Goal: Task Accomplishment & Management: Use online tool/utility

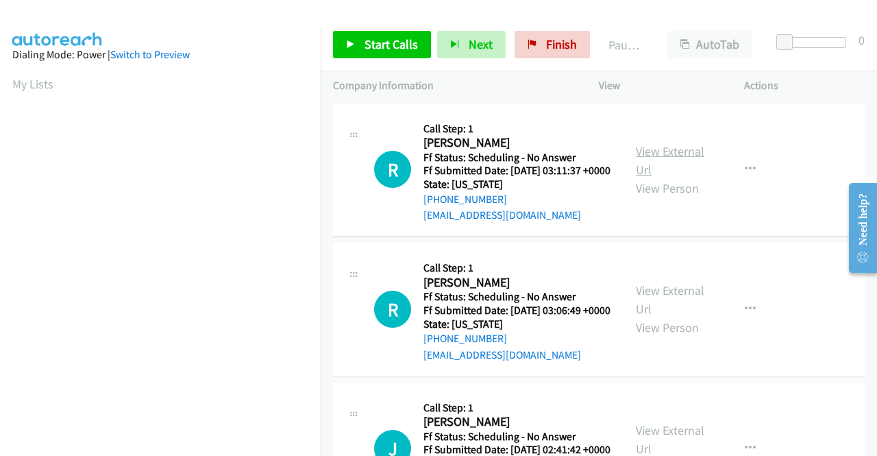
click at [661, 156] on link "View External Url" at bounding box center [670, 160] width 69 height 34
click at [682, 313] on link "View External Url" at bounding box center [670, 299] width 69 height 34
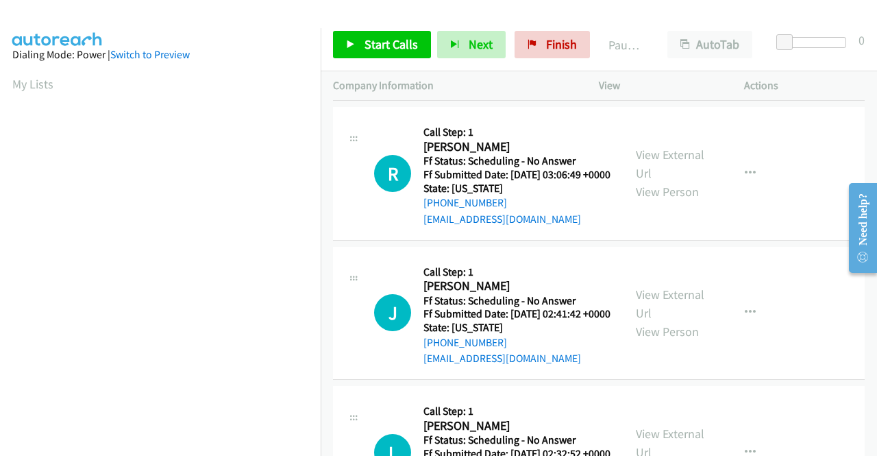
scroll to position [137, 0]
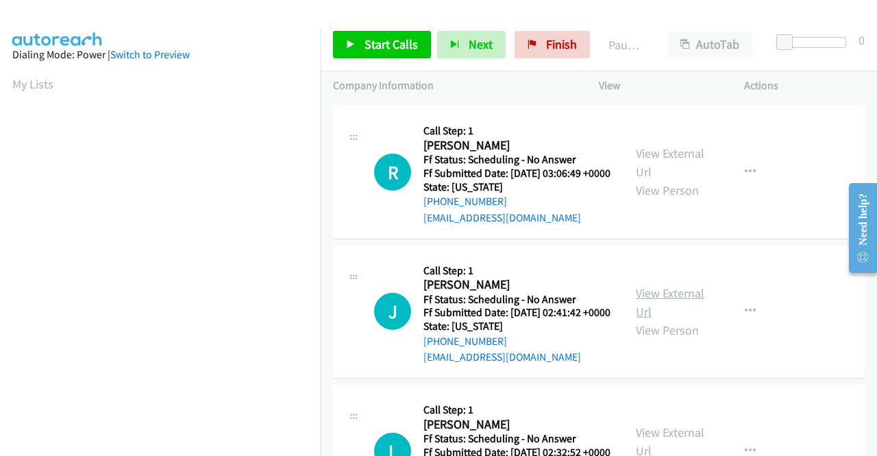
click at [657, 319] on link "View External Url" at bounding box center [670, 302] width 69 height 34
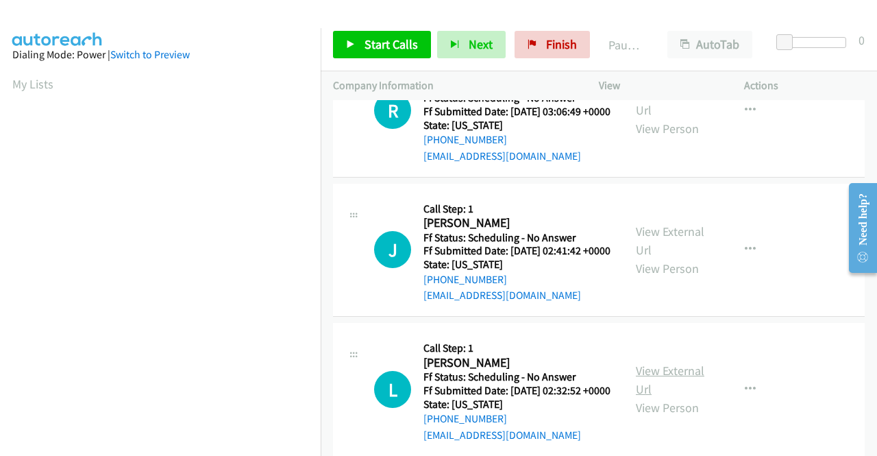
scroll to position [274, 0]
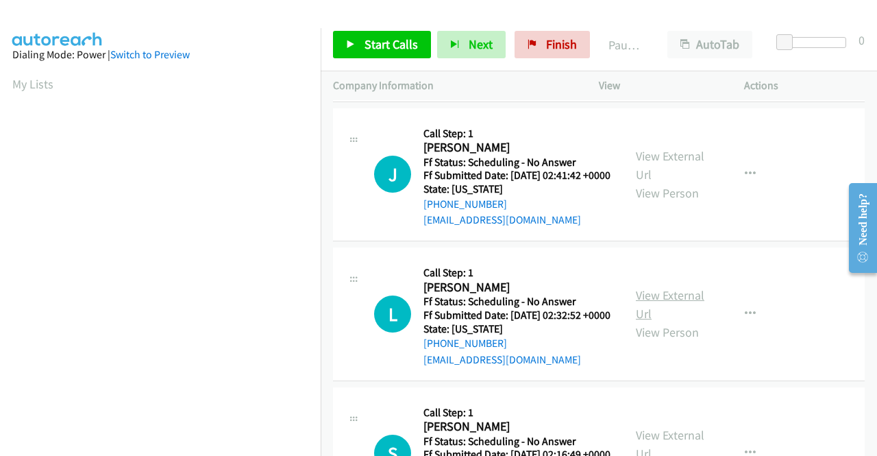
click at [662, 321] on link "View External Url" at bounding box center [670, 304] width 69 height 34
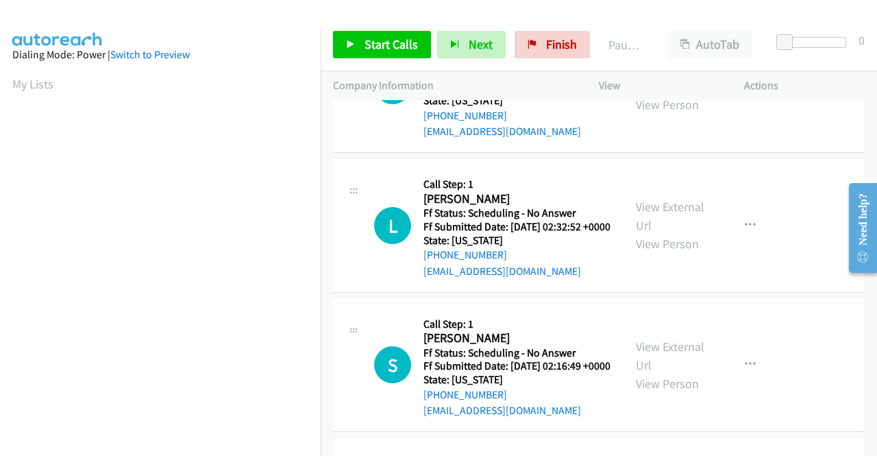
scroll to position [480, 0]
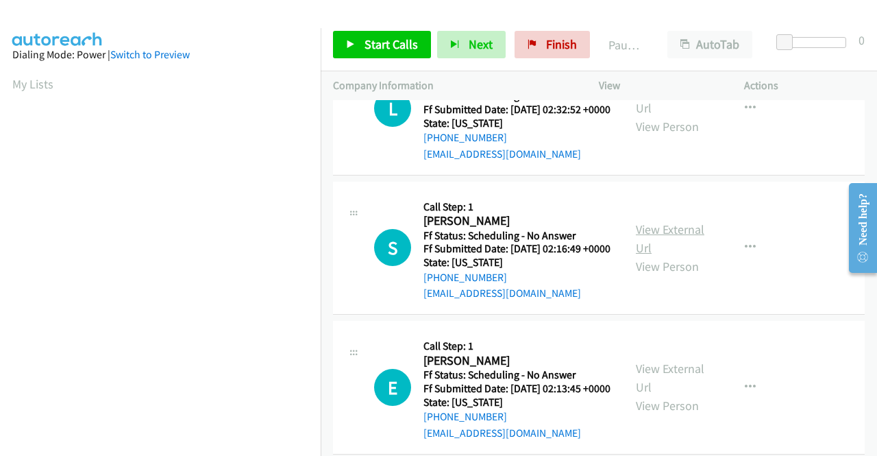
click at [662, 256] on link "View External Url" at bounding box center [670, 238] width 69 height 34
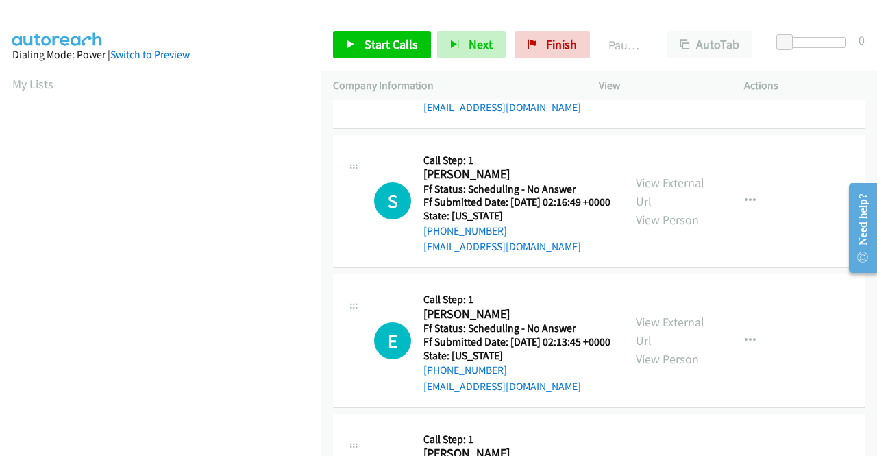
scroll to position [548, 0]
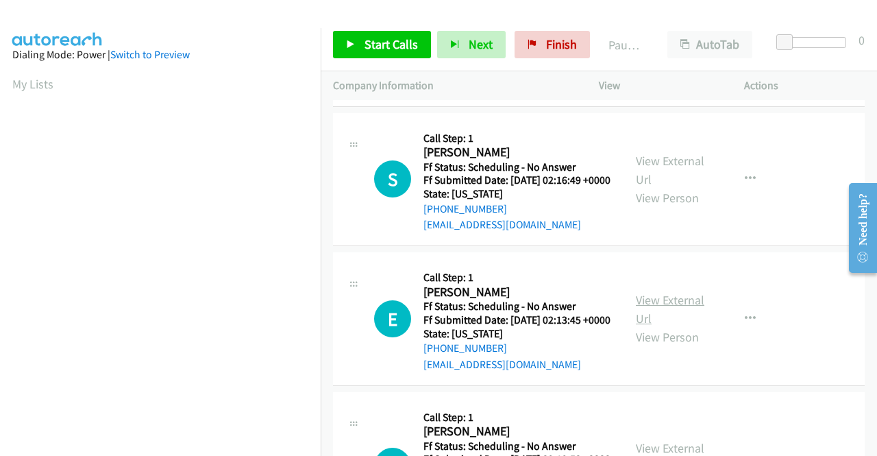
click at [685, 326] on link "View External Url" at bounding box center [670, 309] width 69 height 34
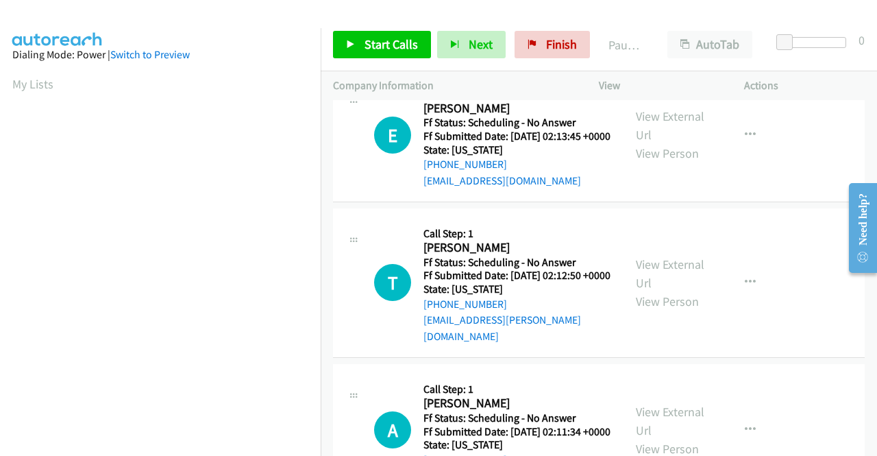
scroll to position [754, 0]
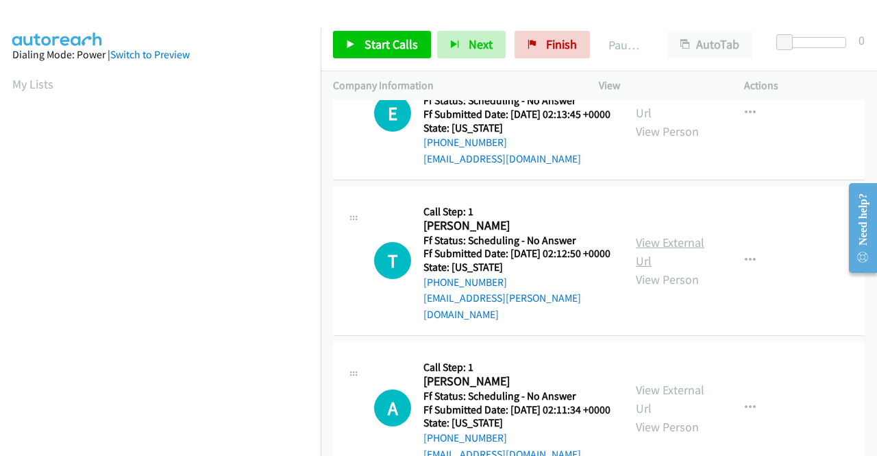
click at [654, 269] on link "View External Url" at bounding box center [670, 251] width 69 height 34
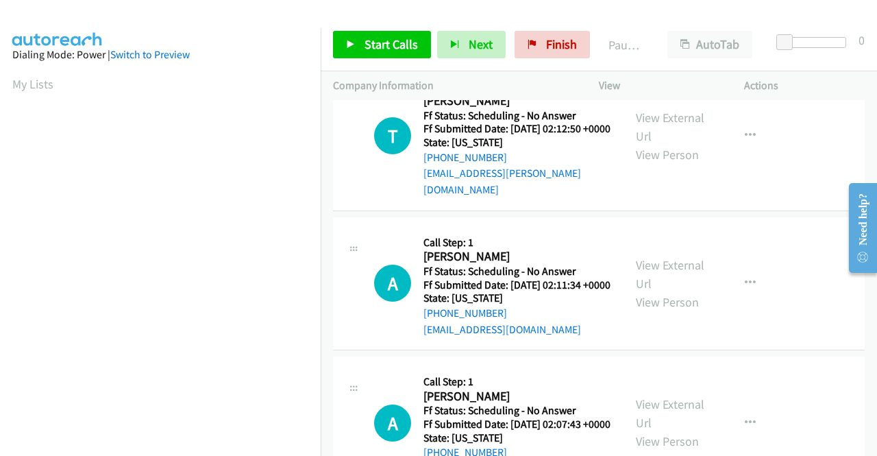
scroll to position [891, 0]
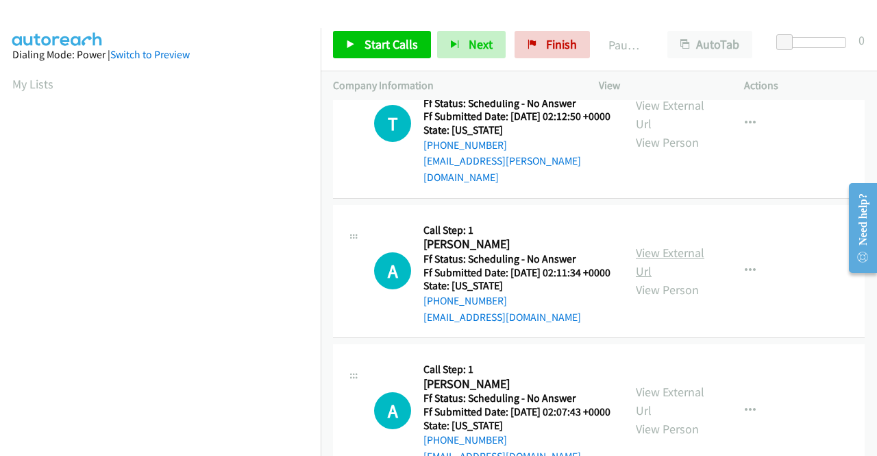
click at [666, 279] on link "View External Url" at bounding box center [670, 262] width 69 height 34
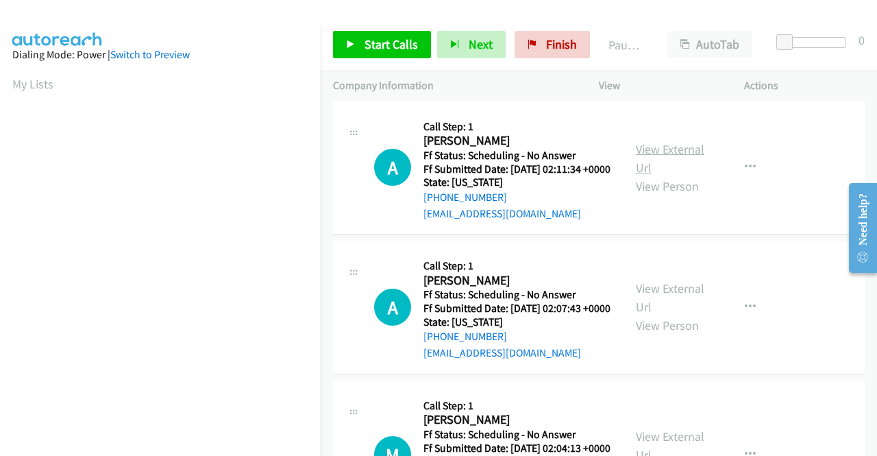
scroll to position [1028, 0]
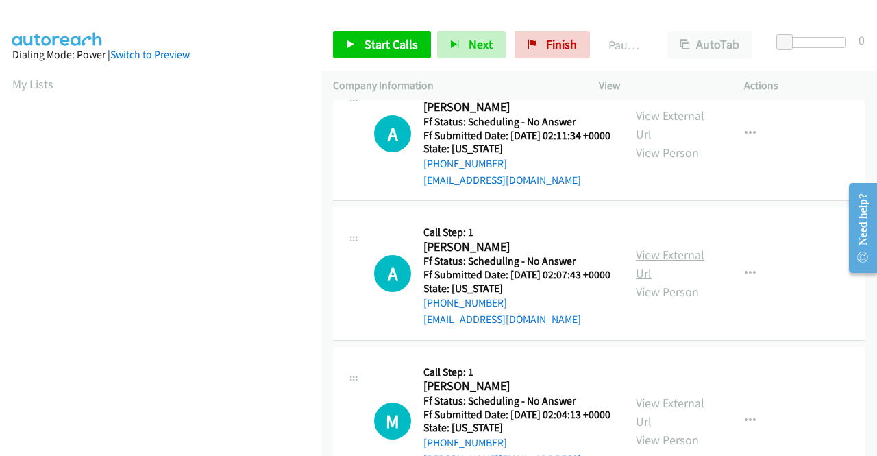
click at [680, 281] on link "View External Url" at bounding box center [670, 264] width 69 height 34
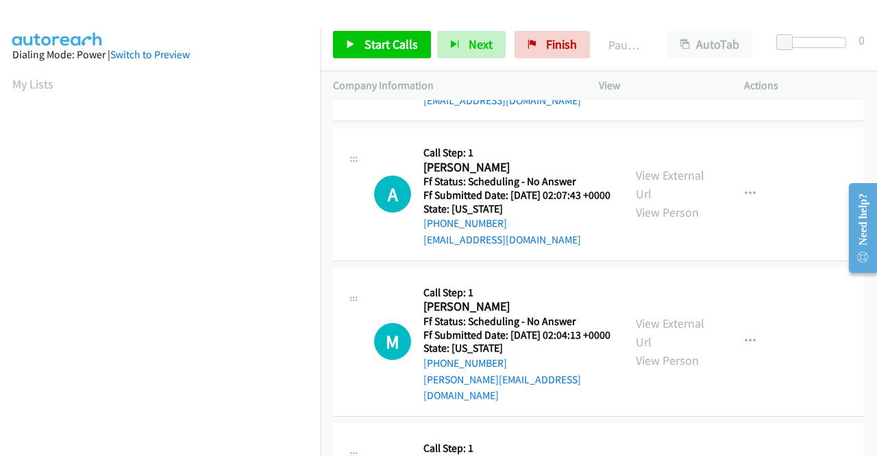
scroll to position [1165, 0]
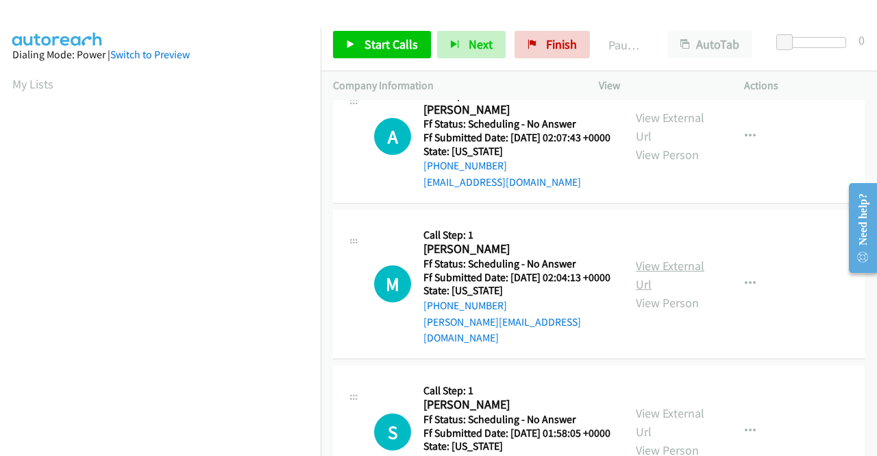
click at [674, 292] on link "View External Url" at bounding box center [670, 275] width 69 height 34
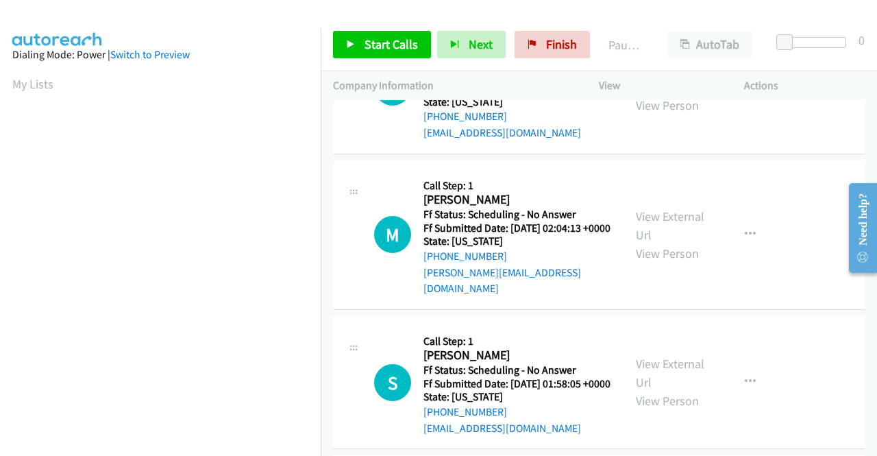
scroll to position [1302, 0]
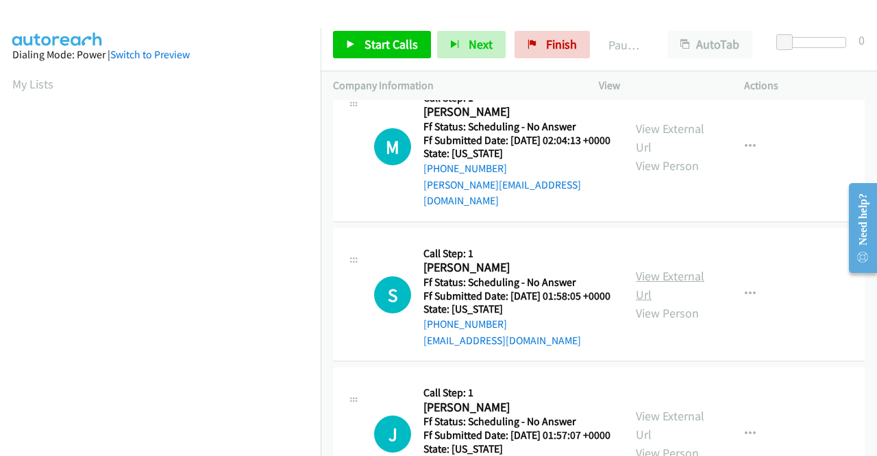
click at [677, 302] on link "View External Url" at bounding box center [670, 285] width 69 height 34
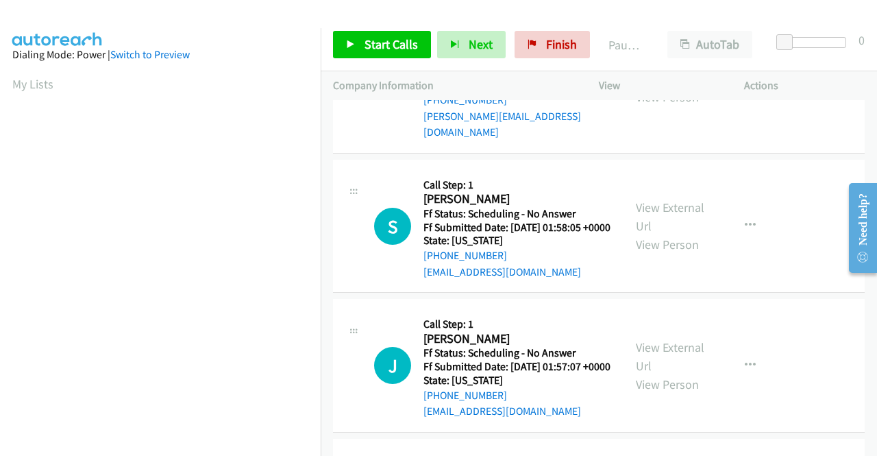
scroll to position [1439, 0]
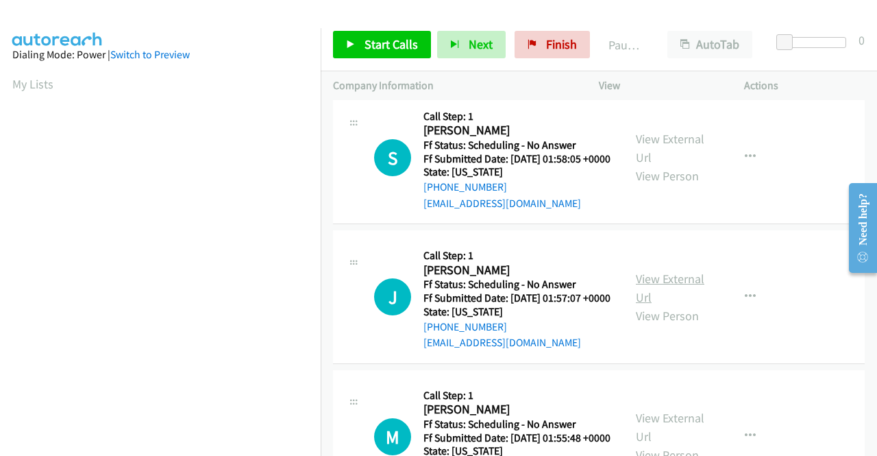
click at [683, 305] on link "View External Url" at bounding box center [670, 288] width 69 height 34
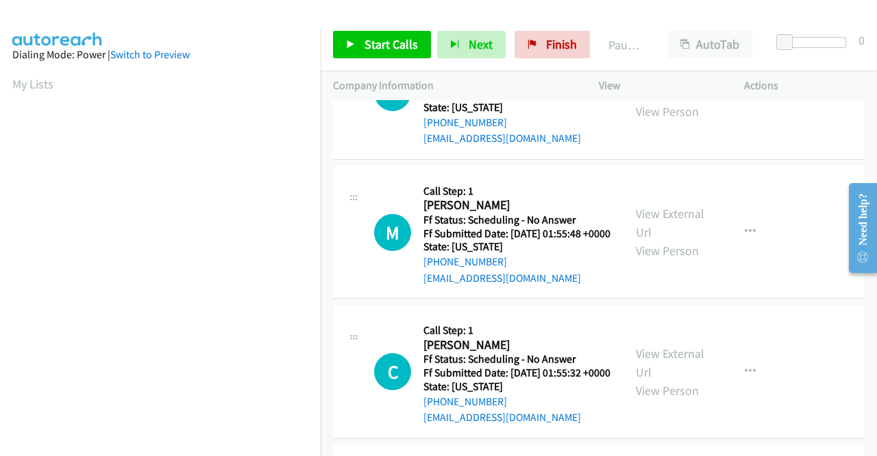
scroll to position [1645, 0]
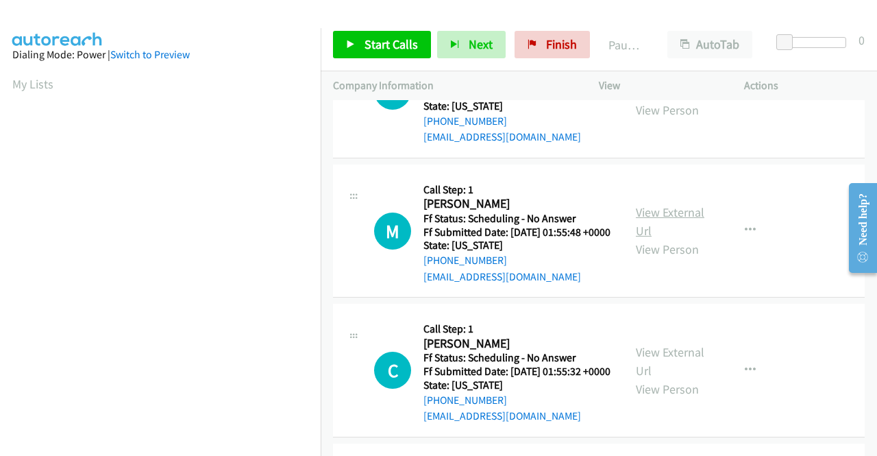
click at [688, 239] on link "View External Url" at bounding box center [670, 221] width 69 height 34
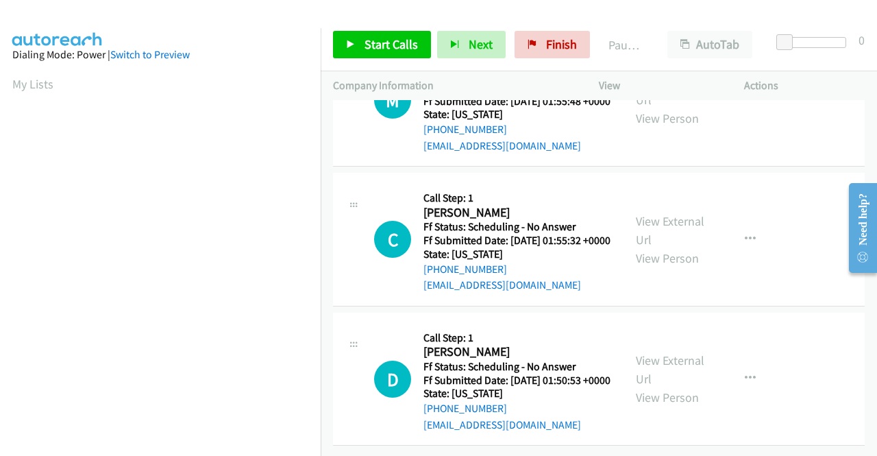
scroll to position [1851, 0]
click at [651, 247] on link "View External Url" at bounding box center [670, 230] width 69 height 34
click at [664, 352] on link "View External Url" at bounding box center [670, 369] width 69 height 34
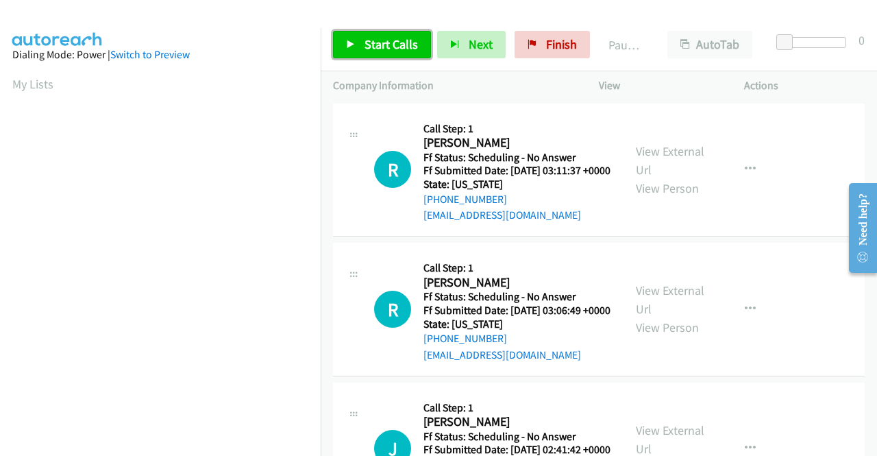
click at [389, 51] on span "Start Calls" at bounding box center [391, 44] width 53 height 16
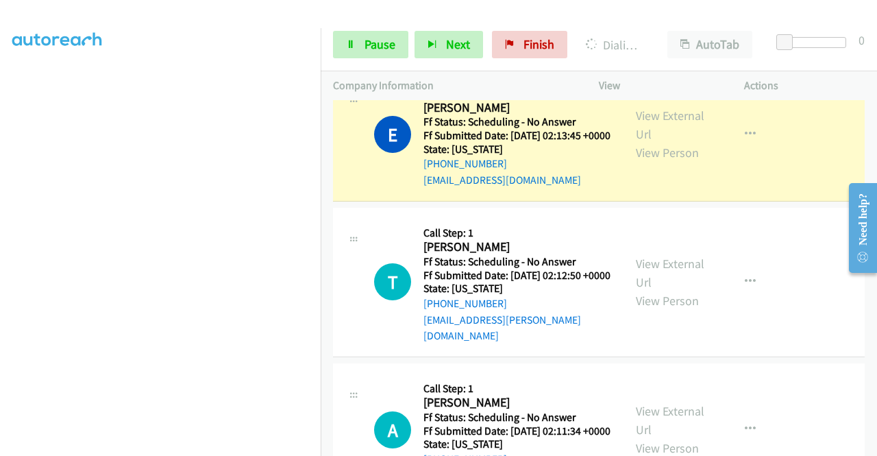
scroll to position [891, 0]
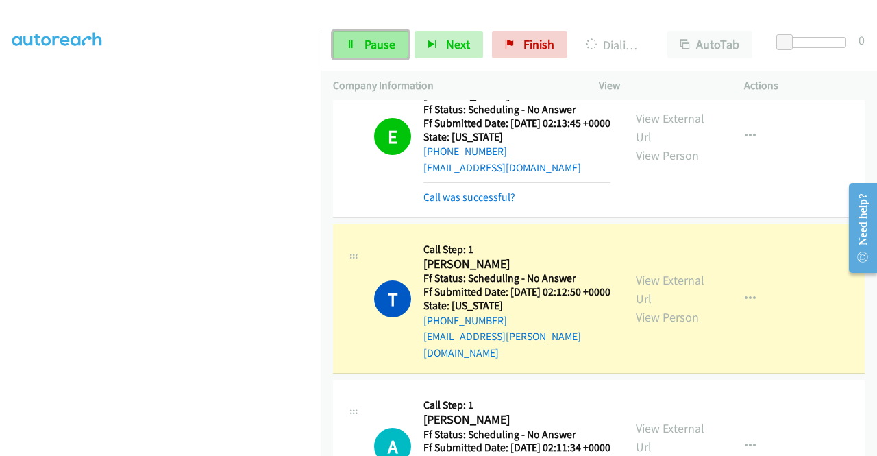
click at [386, 51] on span "Pause" at bounding box center [380, 44] width 31 height 16
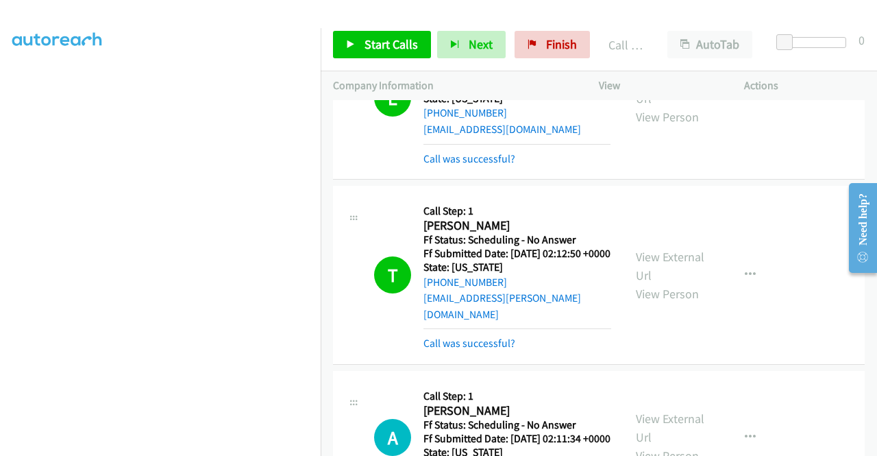
scroll to position [1028, 0]
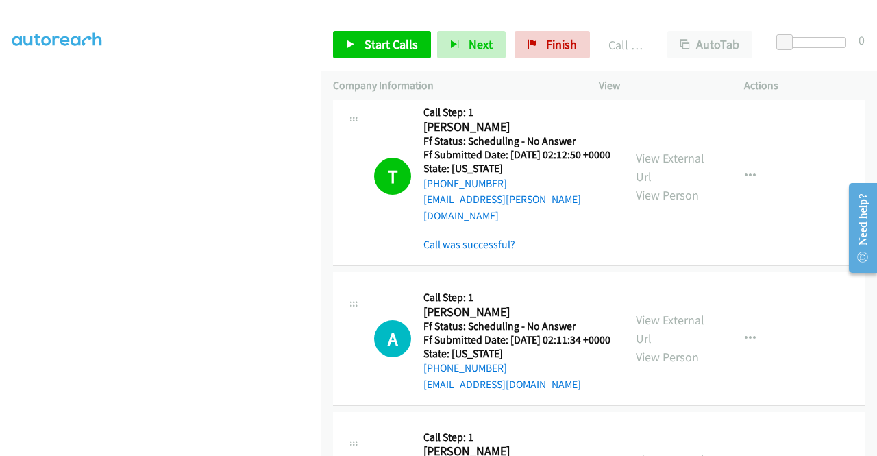
click at [472, 253] on div "Call was successful?" at bounding box center [518, 244] width 188 height 16
click at [483, 251] on link "Call was successful?" at bounding box center [470, 244] width 92 height 13
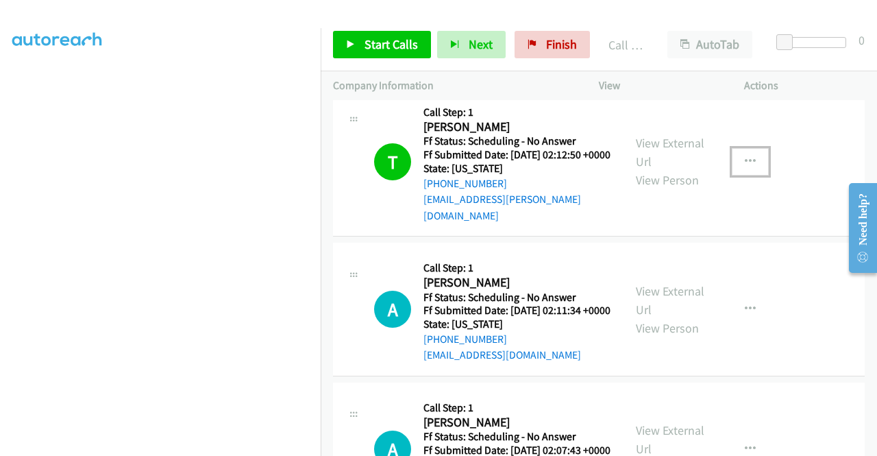
click at [747, 167] on icon "button" at bounding box center [750, 161] width 11 height 11
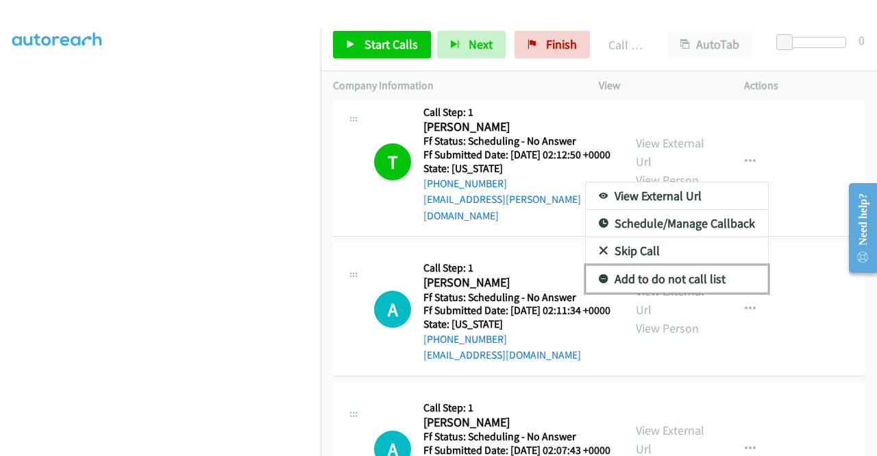
click at [668, 293] on link "Add to do not call list" at bounding box center [677, 278] width 182 height 27
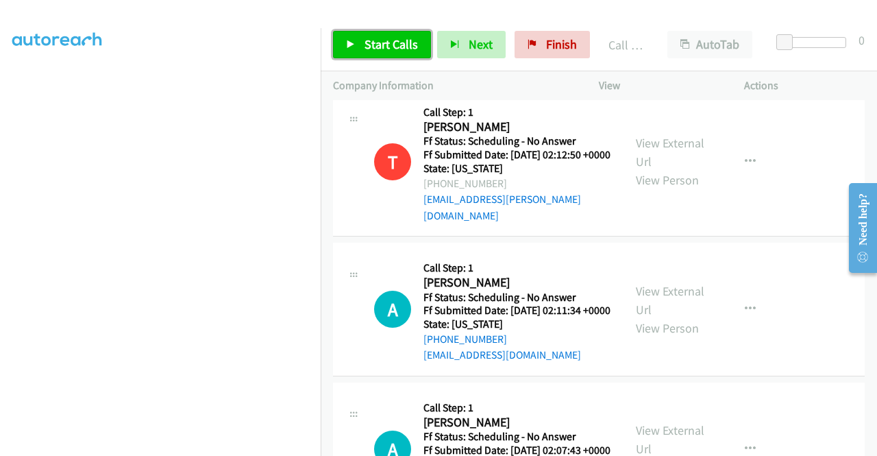
click at [369, 45] on span "Start Calls" at bounding box center [391, 44] width 53 height 16
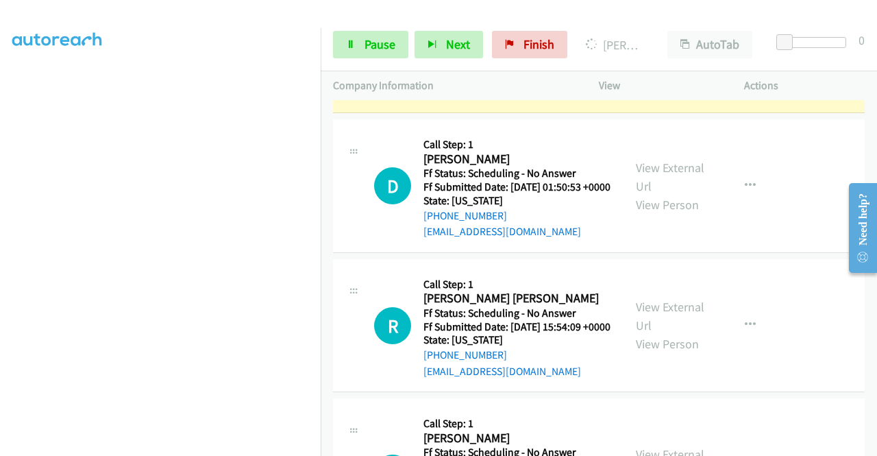
scroll to position [2330, 0]
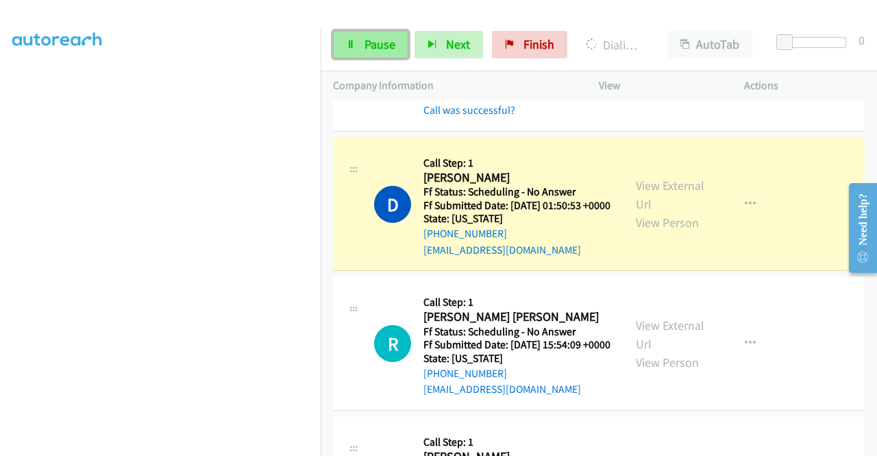
click at [392, 54] on link "Pause" at bounding box center [370, 44] width 75 height 27
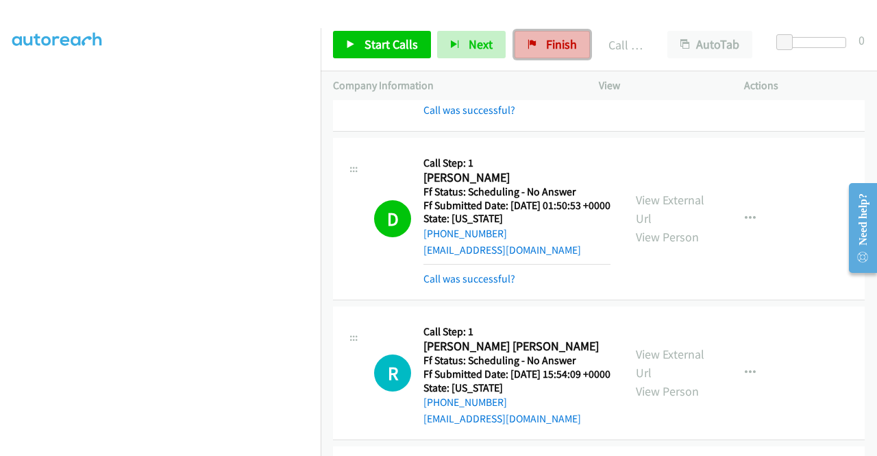
click at [515, 34] on link "Finish" at bounding box center [552, 44] width 75 height 27
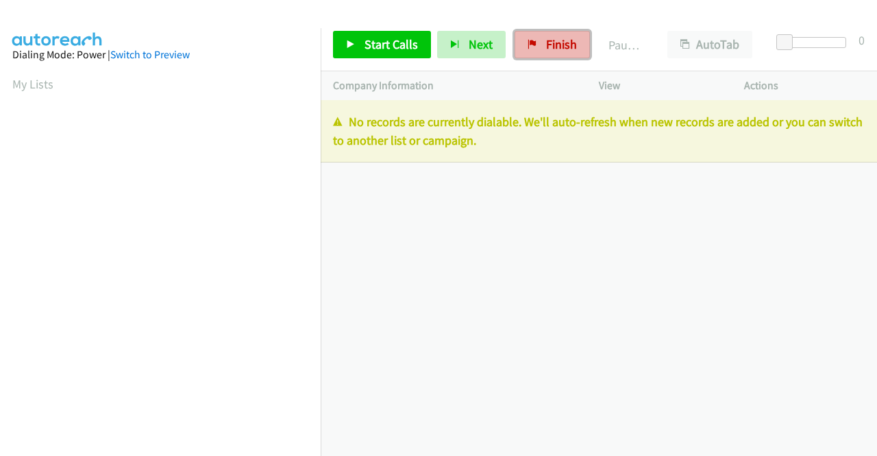
click at [558, 38] on span "Finish" at bounding box center [561, 44] width 31 height 16
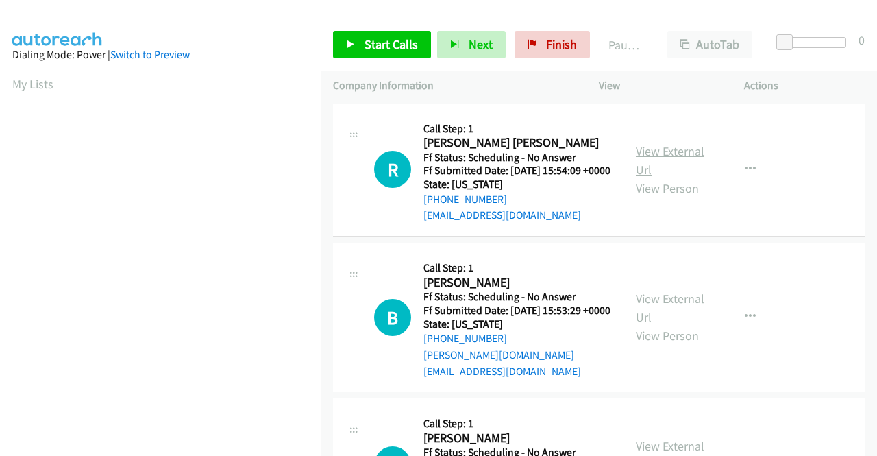
click at [656, 154] on link "View External Url" at bounding box center [670, 160] width 69 height 34
click at [659, 311] on link "View External Url" at bounding box center [670, 308] width 69 height 34
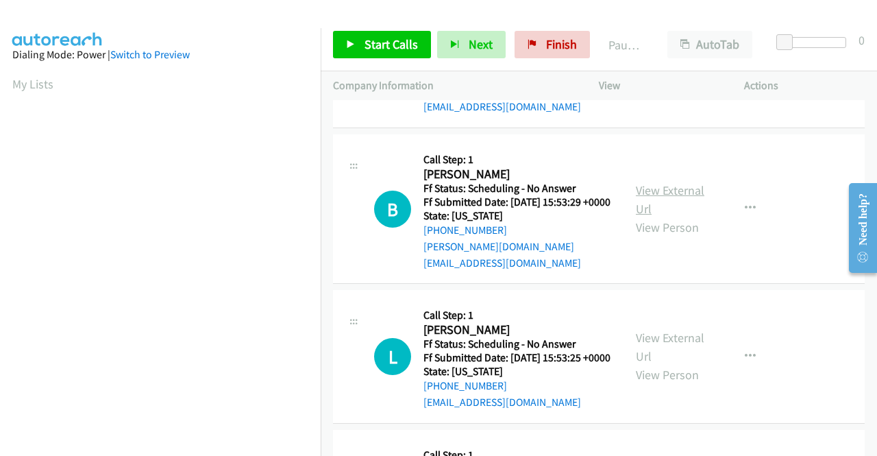
scroll to position [137, 0]
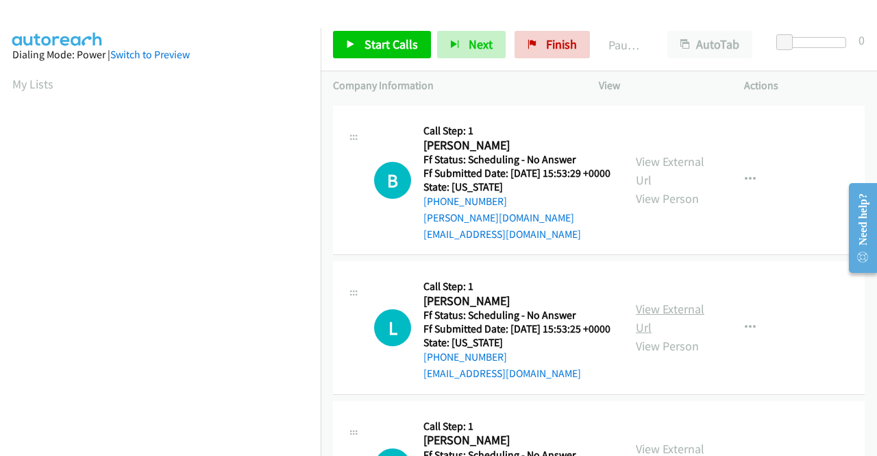
click at [650, 325] on link "View External Url" at bounding box center [670, 318] width 69 height 34
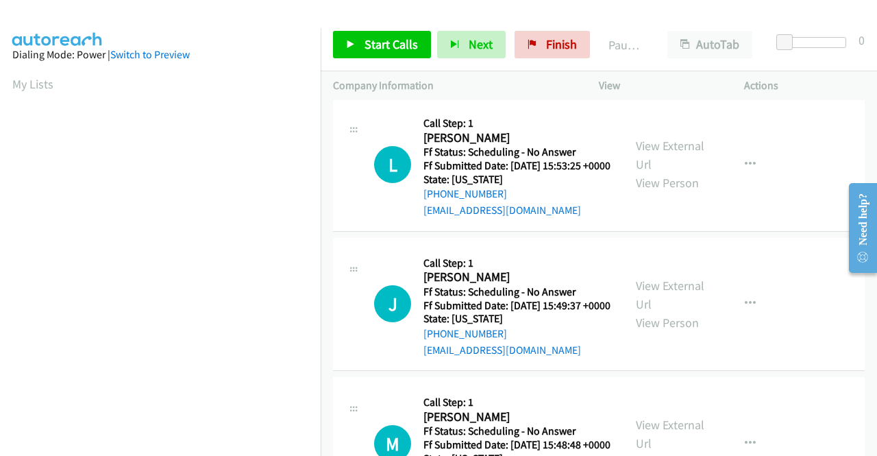
scroll to position [343, 0]
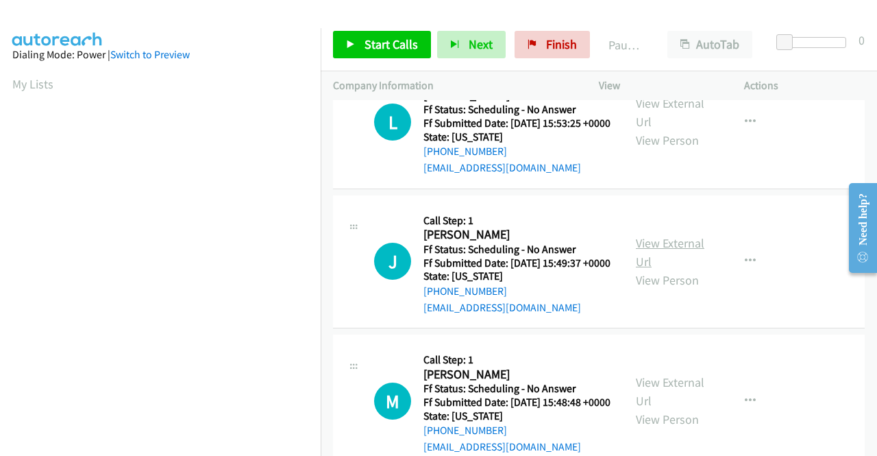
click at [679, 269] on link "View External Url" at bounding box center [670, 252] width 69 height 34
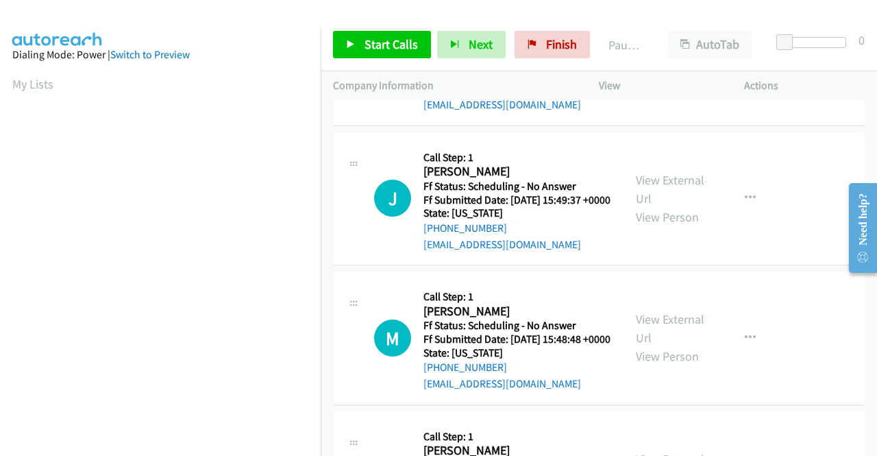
scroll to position [480, 0]
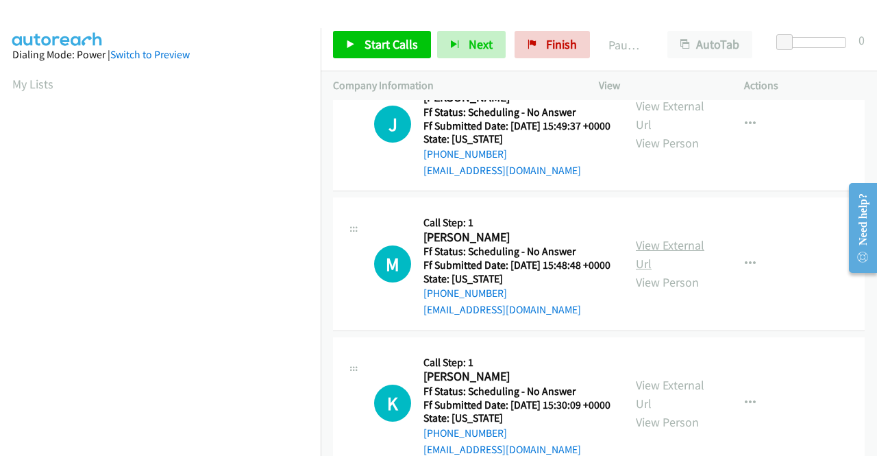
click at [636, 271] on link "View External Url" at bounding box center [670, 254] width 69 height 34
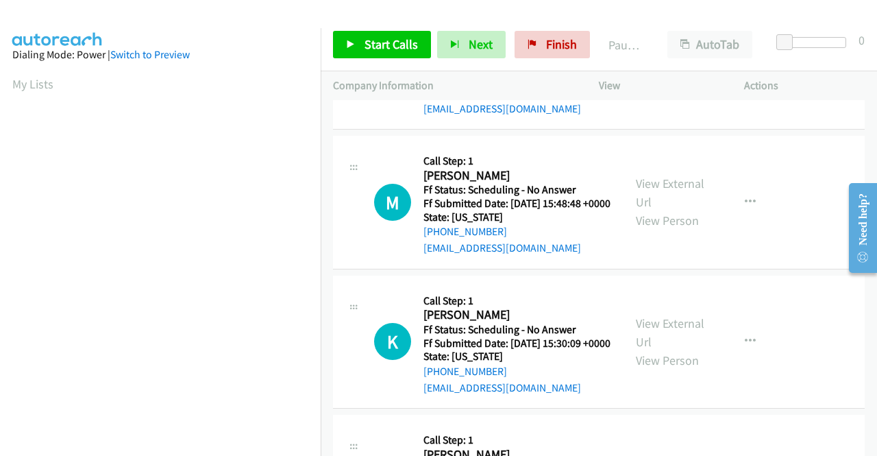
scroll to position [617, 0]
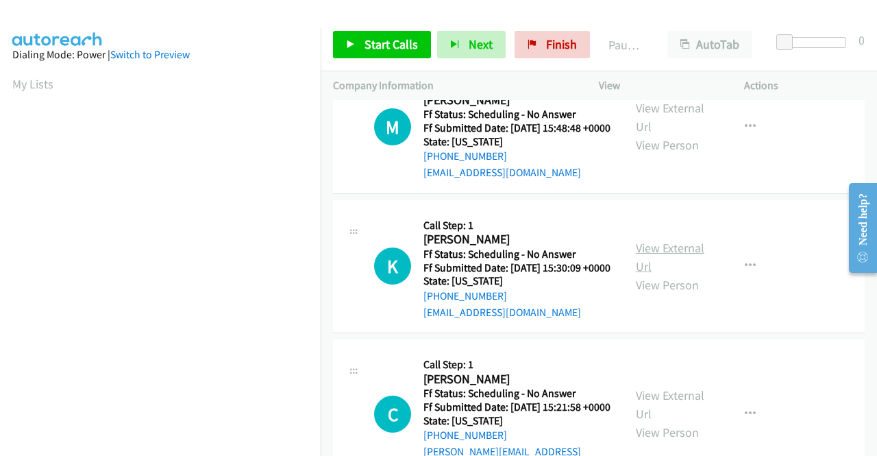
click at [659, 274] on link "View External Url" at bounding box center [670, 257] width 69 height 34
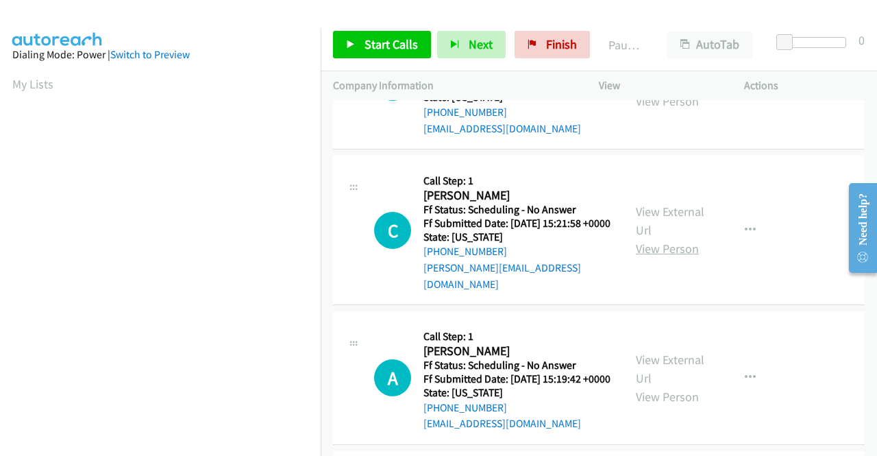
scroll to position [823, 0]
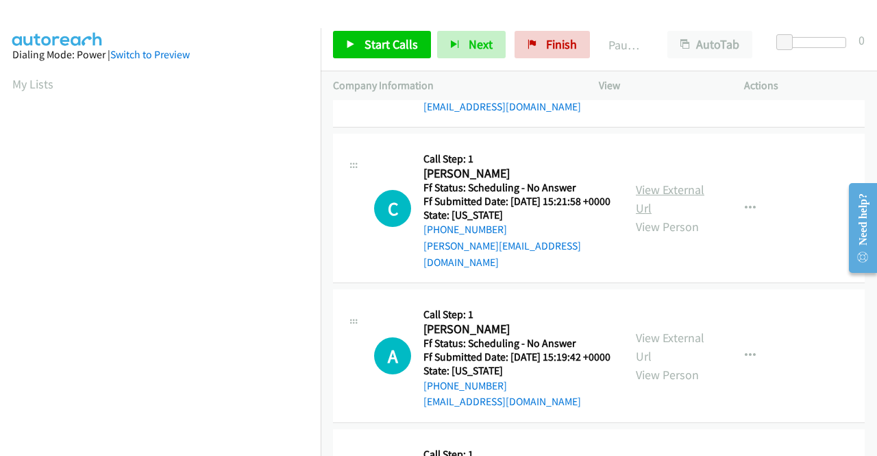
click at [658, 216] on link "View External Url" at bounding box center [670, 199] width 69 height 34
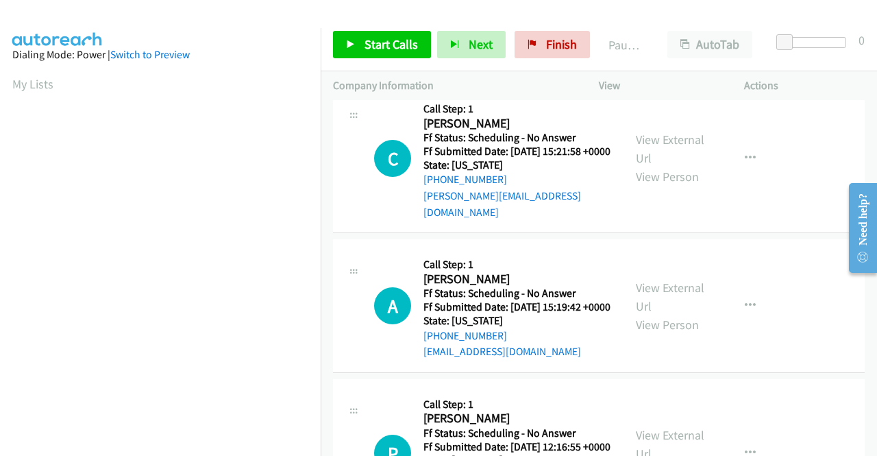
scroll to position [891, 0]
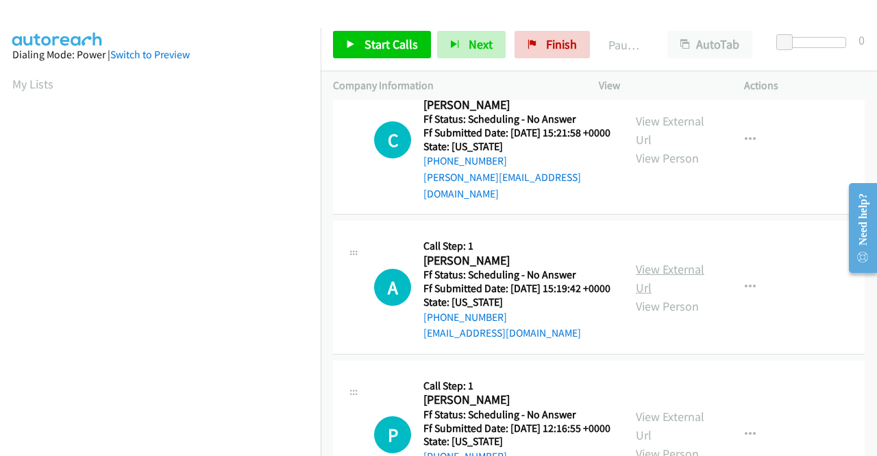
click at [668, 295] on link "View External Url" at bounding box center [670, 278] width 69 height 34
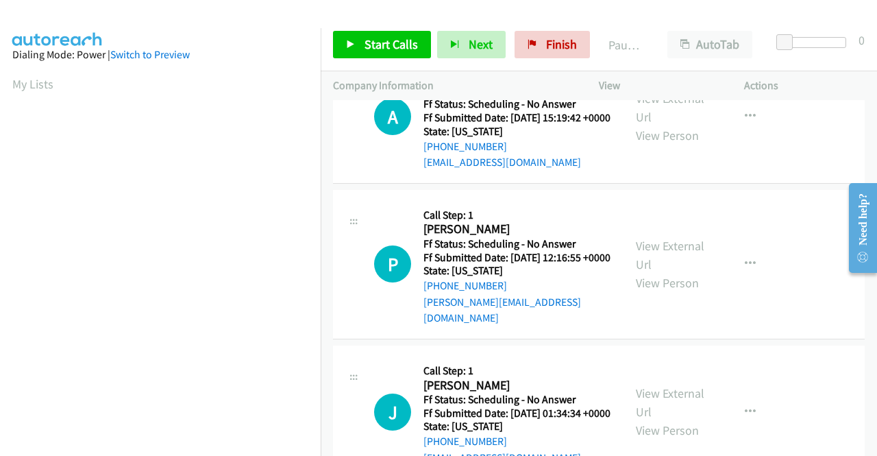
scroll to position [1097, 0]
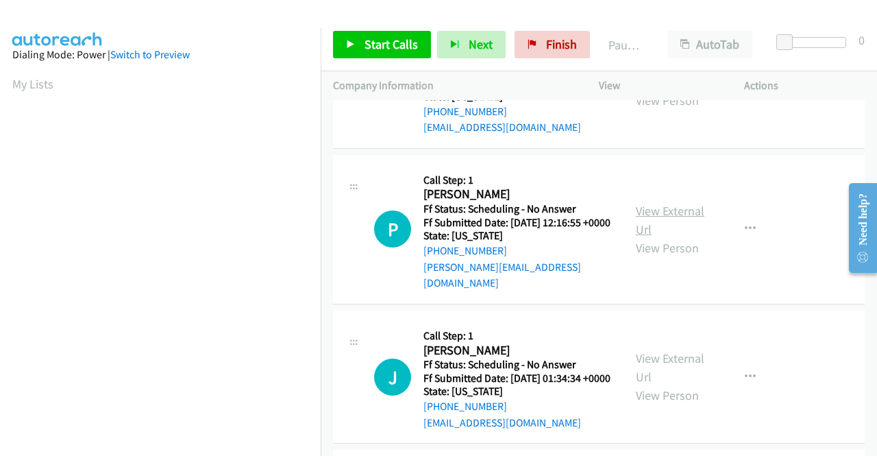
click at [648, 237] on link "View External Url" at bounding box center [670, 220] width 69 height 34
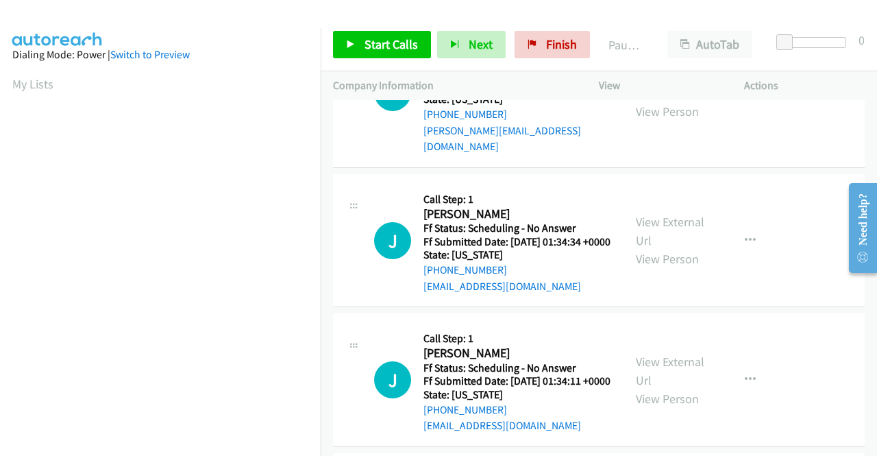
scroll to position [1234, 0]
click at [646, 247] on link "View External Url" at bounding box center [670, 230] width 69 height 34
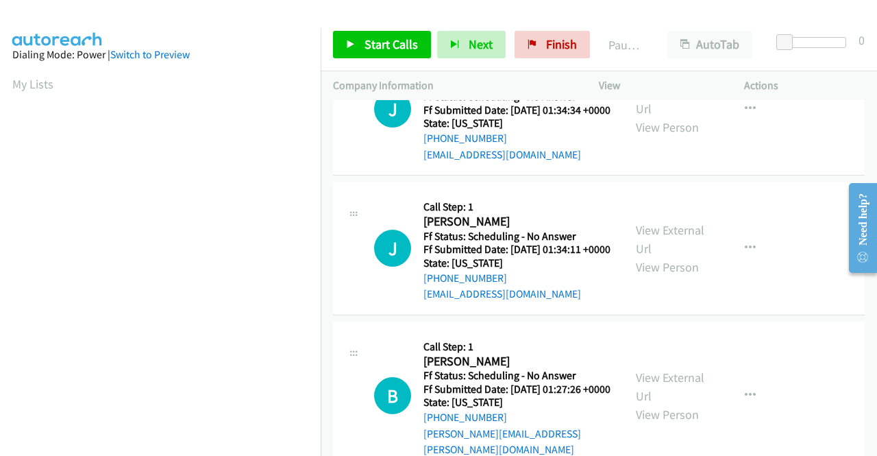
scroll to position [1371, 0]
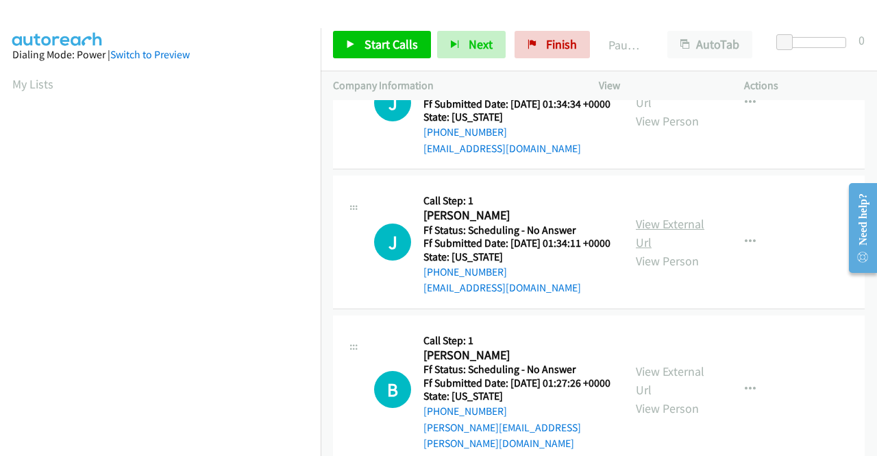
click at [673, 250] on link "View External Url" at bounding box center [670, 233] width 69 height 34
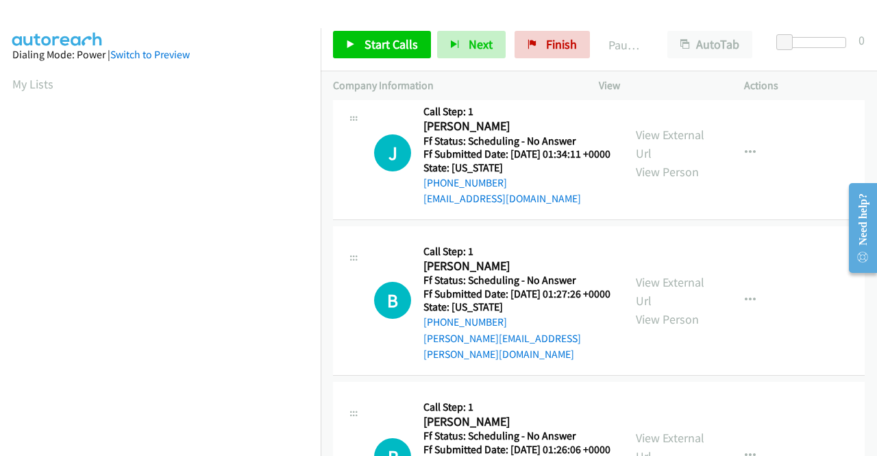
scroll to position [1508, 0]
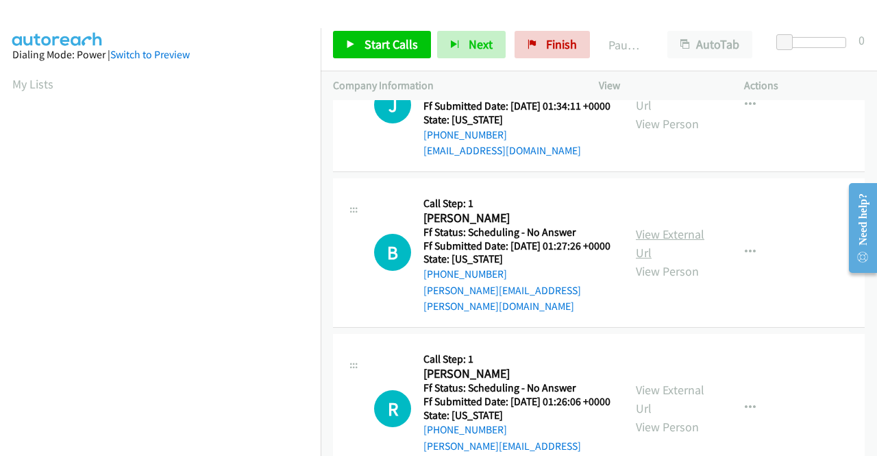
click at [644, 260] on link "View External Url" at bounding box center [670, 243] width 69 height 34
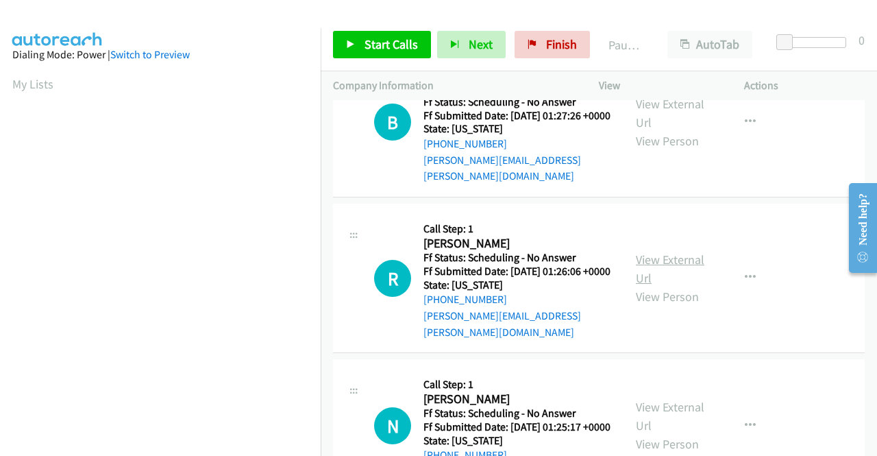
scroll to position [1645, 0]
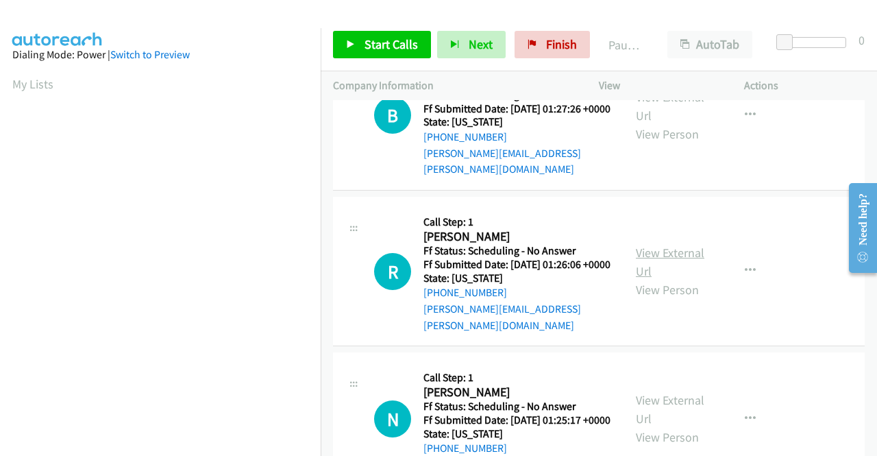
click at [636, 279] on link "View External Url" at bounding box center [670, 262] width 69 height 34
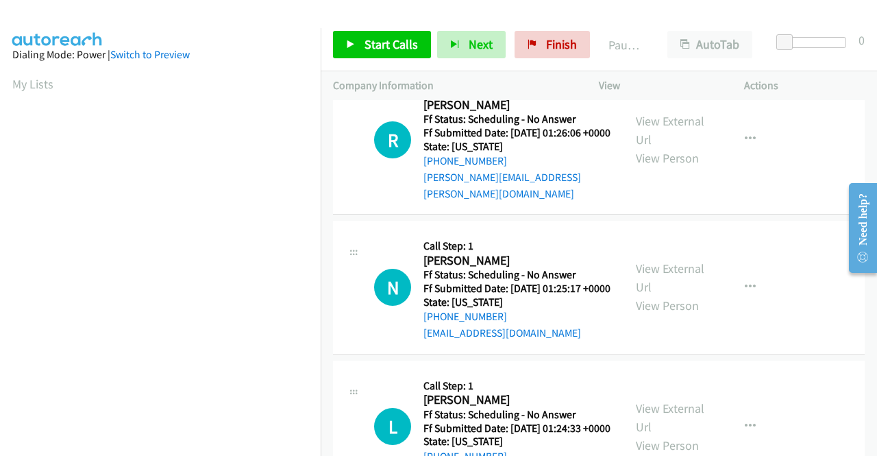
scroll to position [1782, 0]
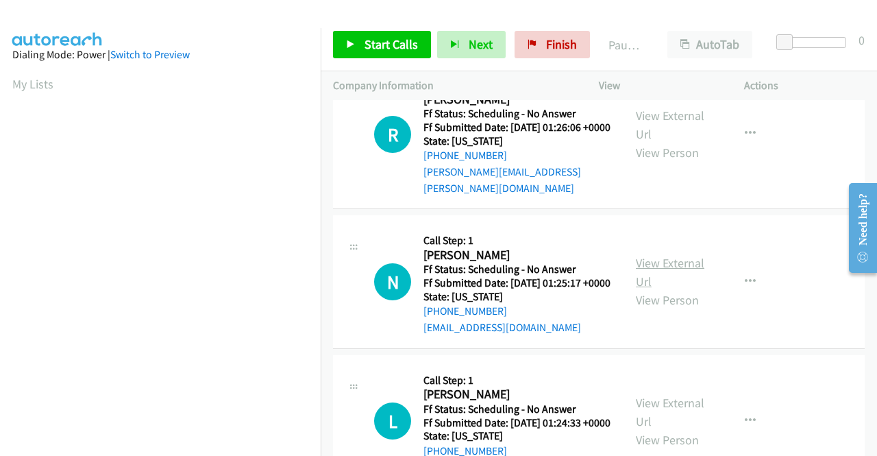
click at [642, 289] on link "View External Url" at bounding box center [670, 272] width 69 height 34
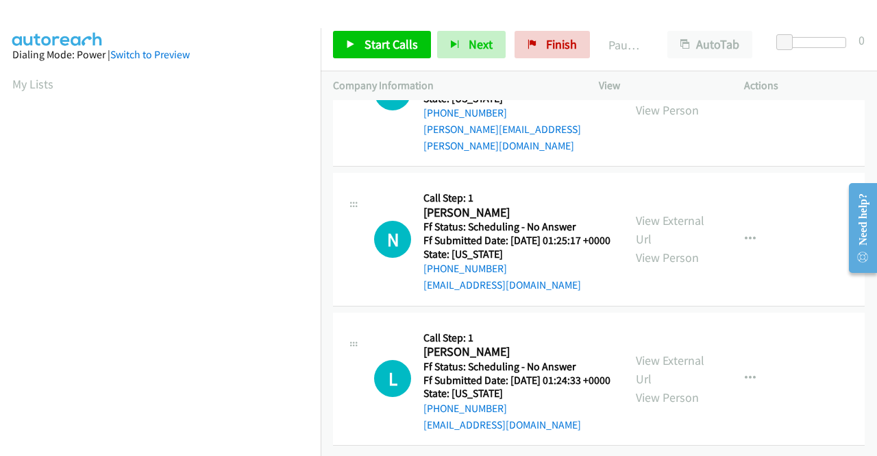
scroll to position [1952, 0]
click at [673, 352] on link "View External Url" at bounding box center [670, 369] width 69 height 34
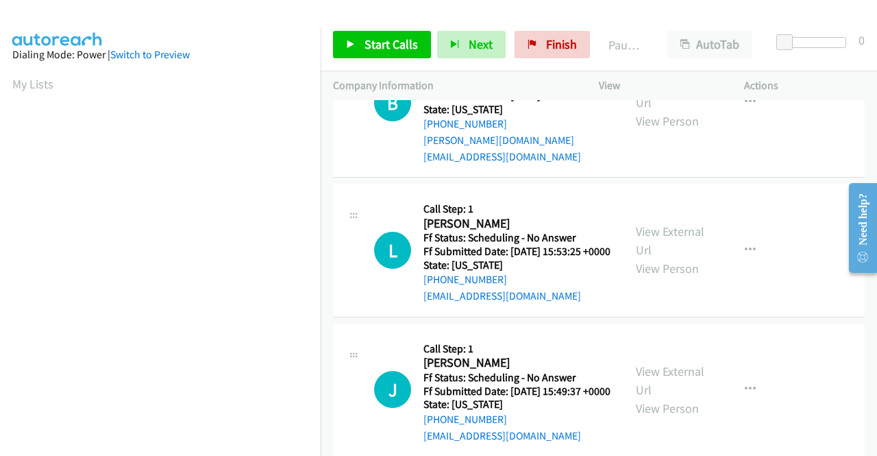
scroll to position [0, 0]
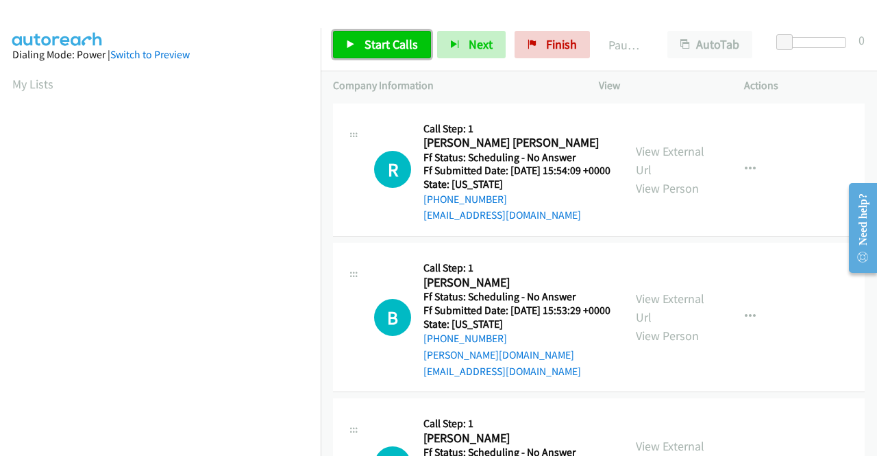
click at [386, 38] on span "Start Calls" at bounding box center [391, 44] width 53 height 16
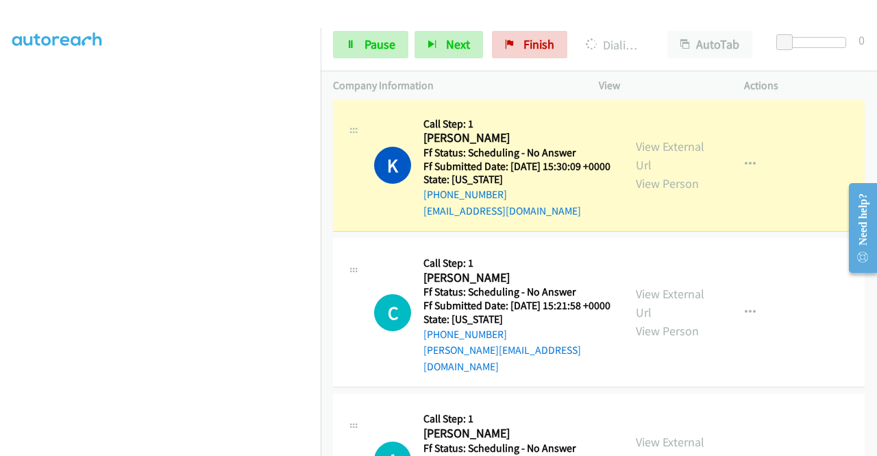
scroll to position [905, 0]
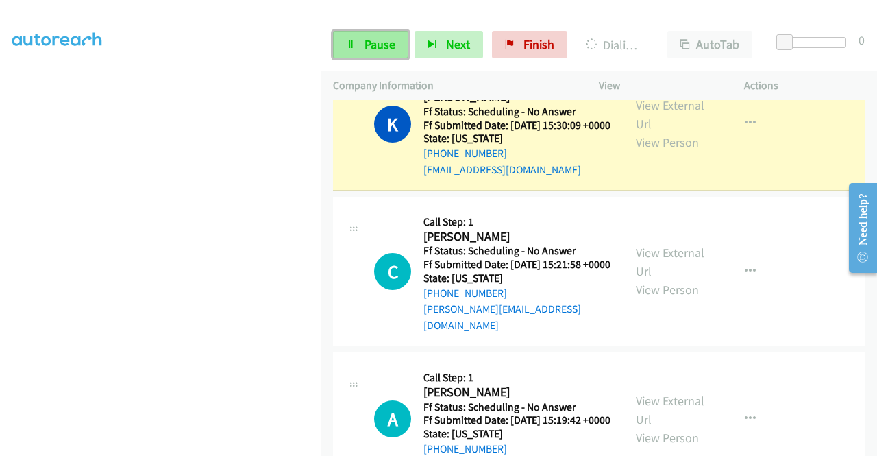
click at [387, 37] on span "Pause" at bounding box center [380, 44] width 31 height 16
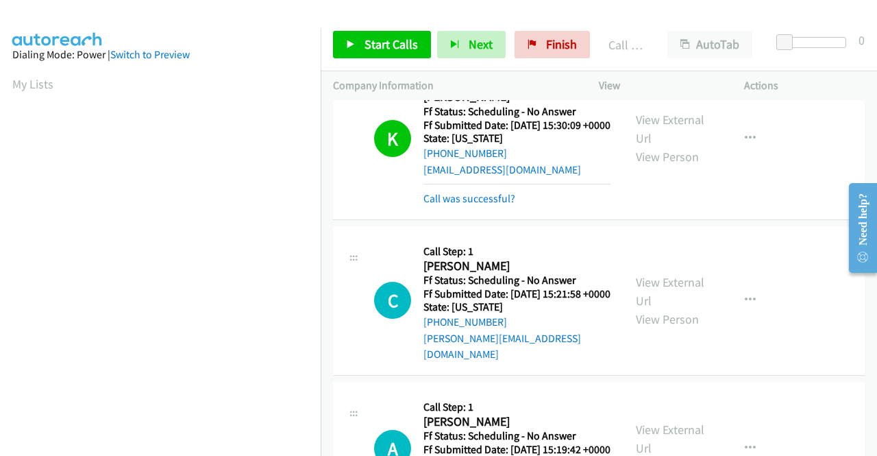
scroll to position [313, 0]
click at [467, 205] on link "Call was successful?" at bounding box center [470, 198] width 92 height 13
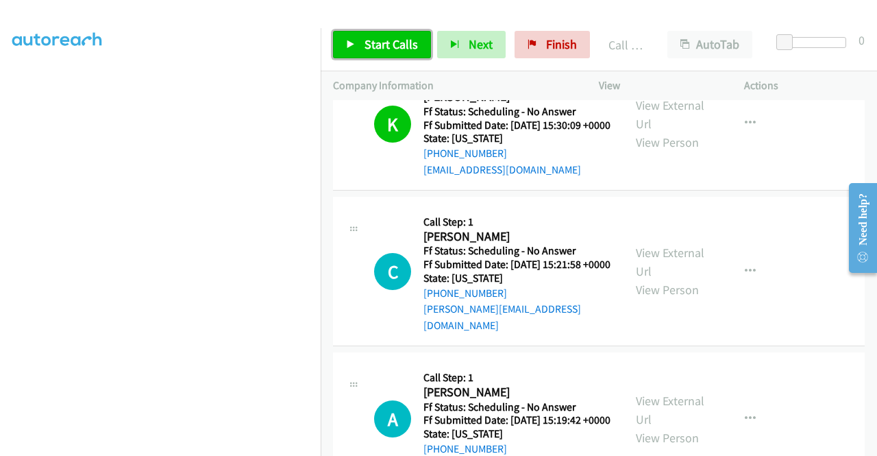
click at [404, 43] on span "Start Calls" at bounding box center [391, 44] width 53 height 16
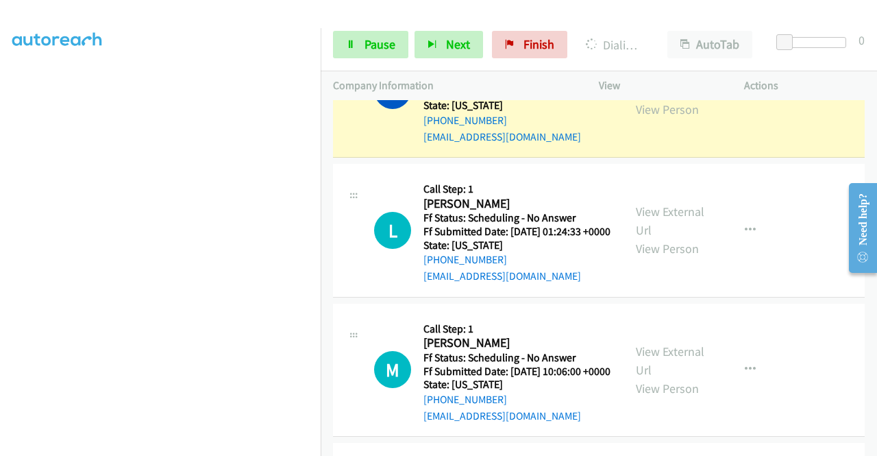
scroll to position [2345, 0]
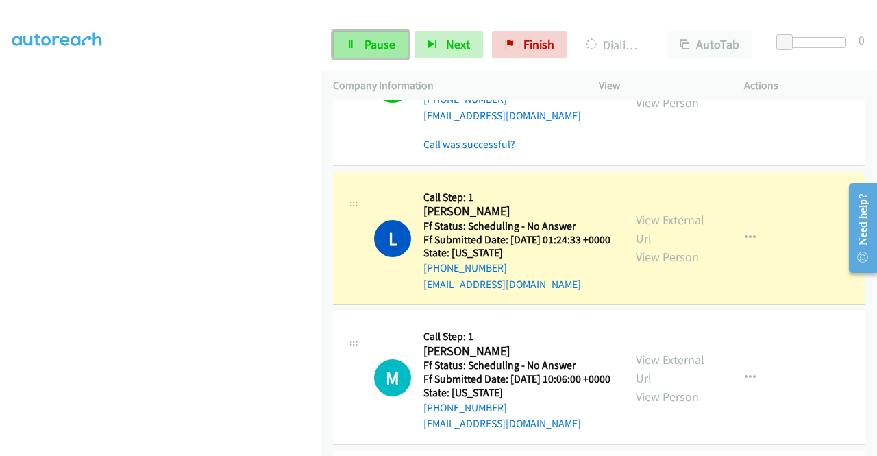
click at [387, 45] on span "Pause" at bounding box center [380, 44] width 31 height 16
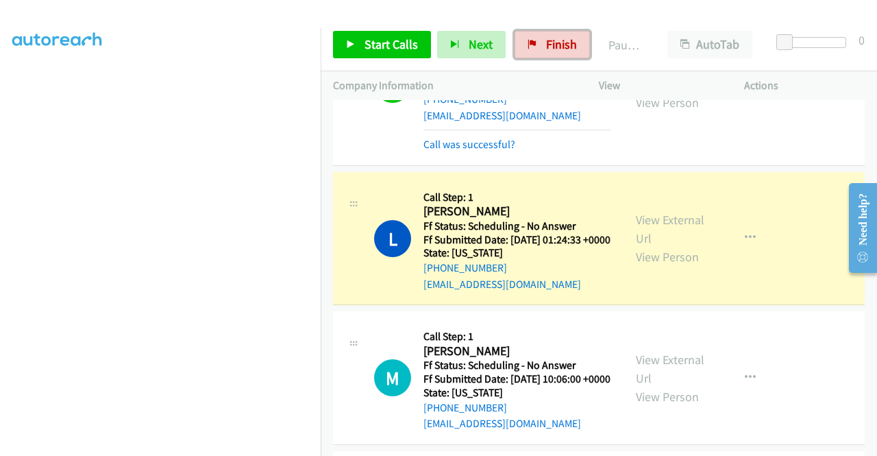
drag, startPoint x: 566, startPoint y: 45, endPoint x: 491, endPoint y: 69, distance: 79.3
click at [566, 45] on span "Finish" at bounding box center [561, 44] width 31 height 16
